Goal: Transaction & Acquisition: Purchase product/service

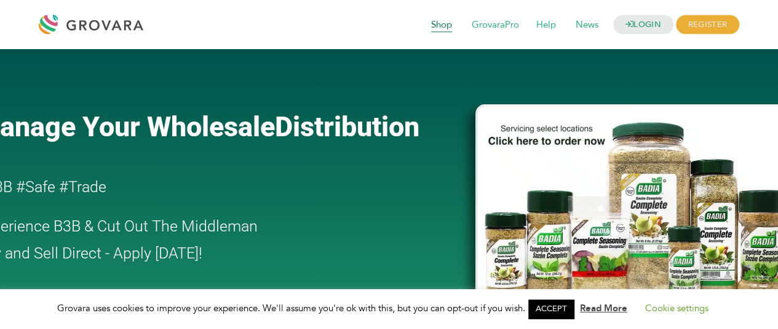
click at [436, 26] on span "Shop" at bounding box center [441, 25] width 38 height 23
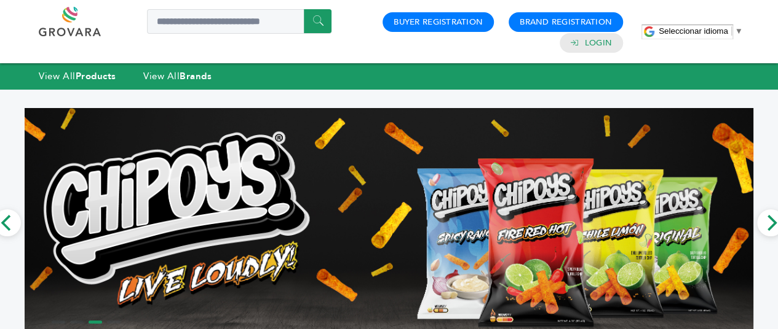
click at [765, 220] on icon "Next" at bounding box center [770, 223] width 16 height 16
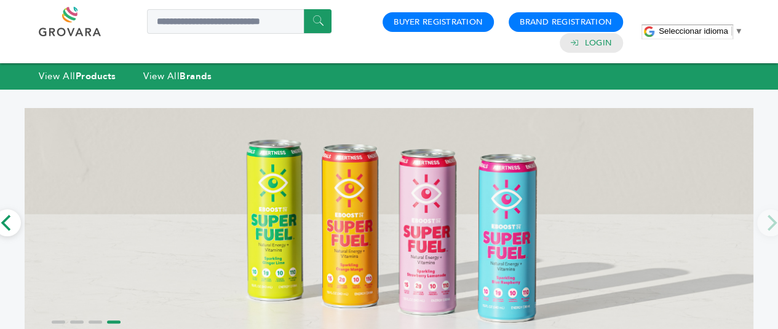
click at [10, 224] on icon "Previous" at bounding box center [7, 223] width 16 height 16
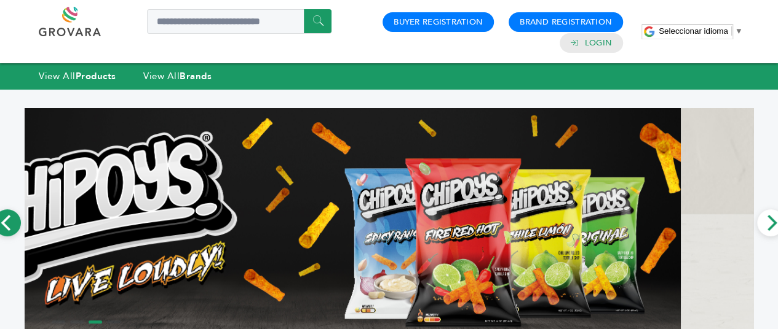
click at [10, 224] on icon "Previous" at bounding box center [7, 223] width 16 height 16
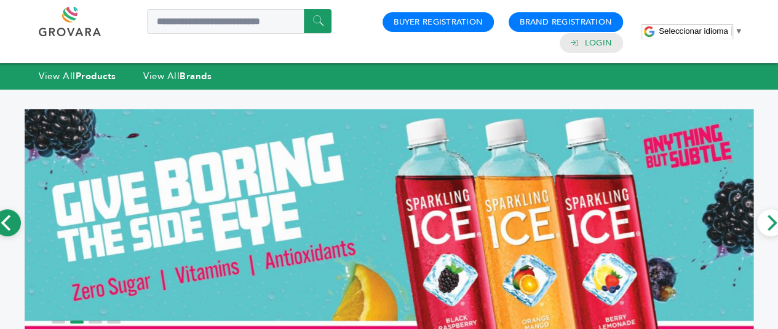
click at [9, 224] on icon "Previous" at bounding box center [7, 223] width 16 height 16
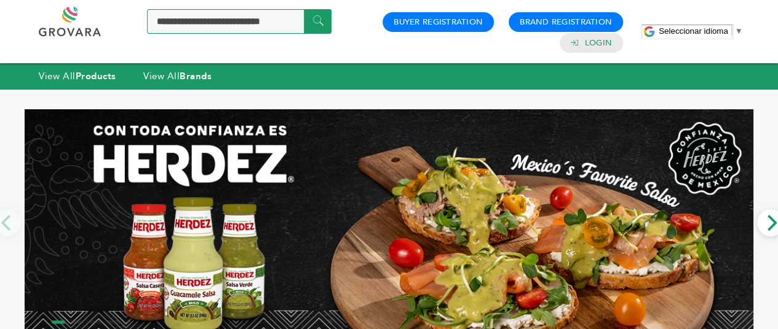
click at [214, 22] on input "Search a product or brand..." at bounding box center [239, 21] width 184 height 25
type input "*"
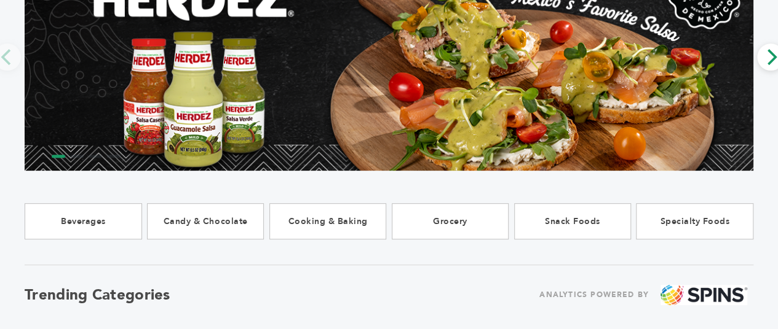
scroll to position [123, 0]
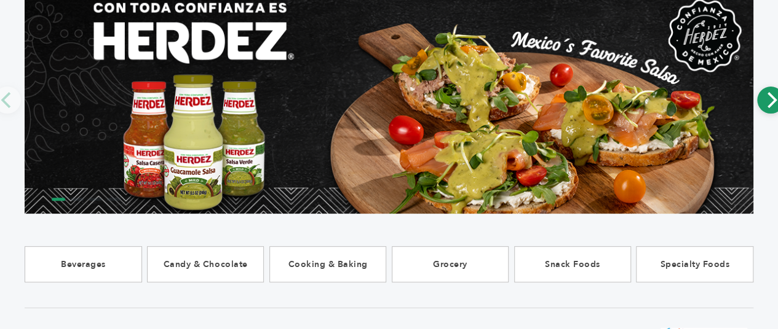
click at [773, 104] on icon "Next" at bounding box center [770, 100] width 16 height 16
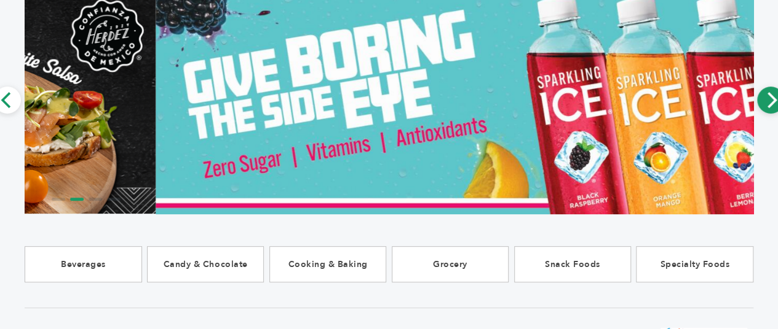
click at [773, 104] on icon "Next" at bounding box center [770, 100] width 16 height 16
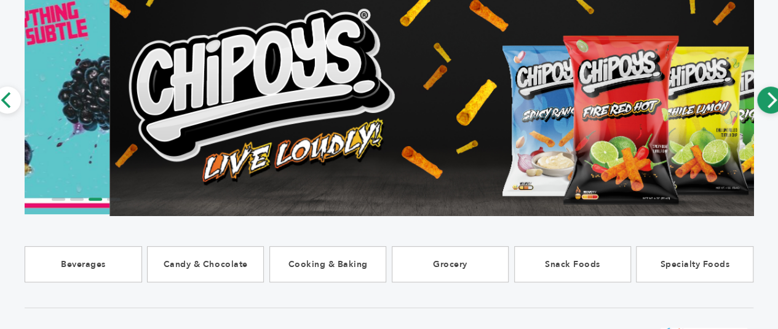
click at [773, 104] on icon "Next" at bounding box center [770, 100] width 16 height 16
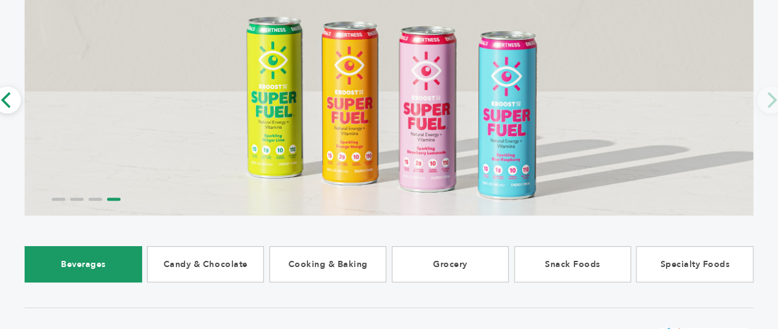
click at [98, 275] on link "Beverages" at bounding box center [83, 264] width 117 height 36
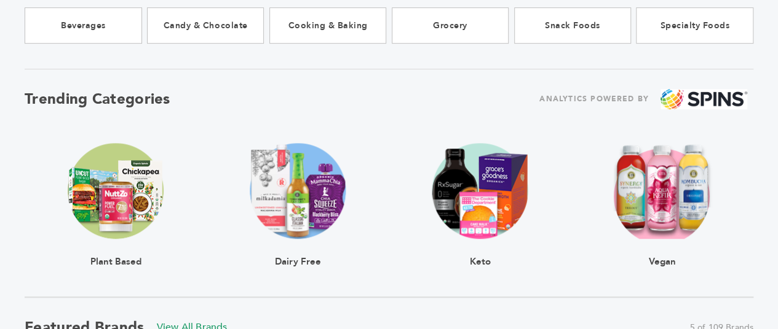
scroll to position [369, 0]
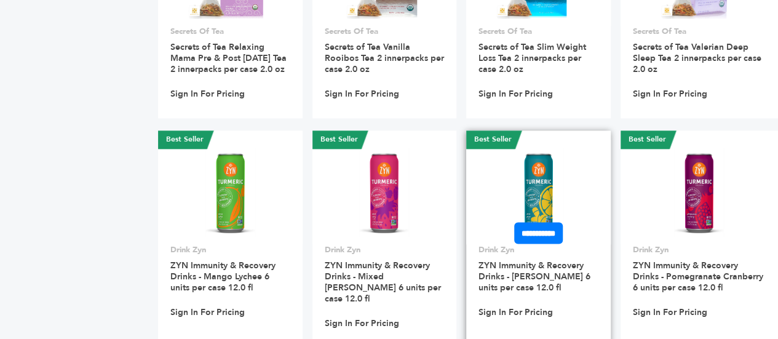
scroll to position [10143, 0]
